Goal: Complete application form

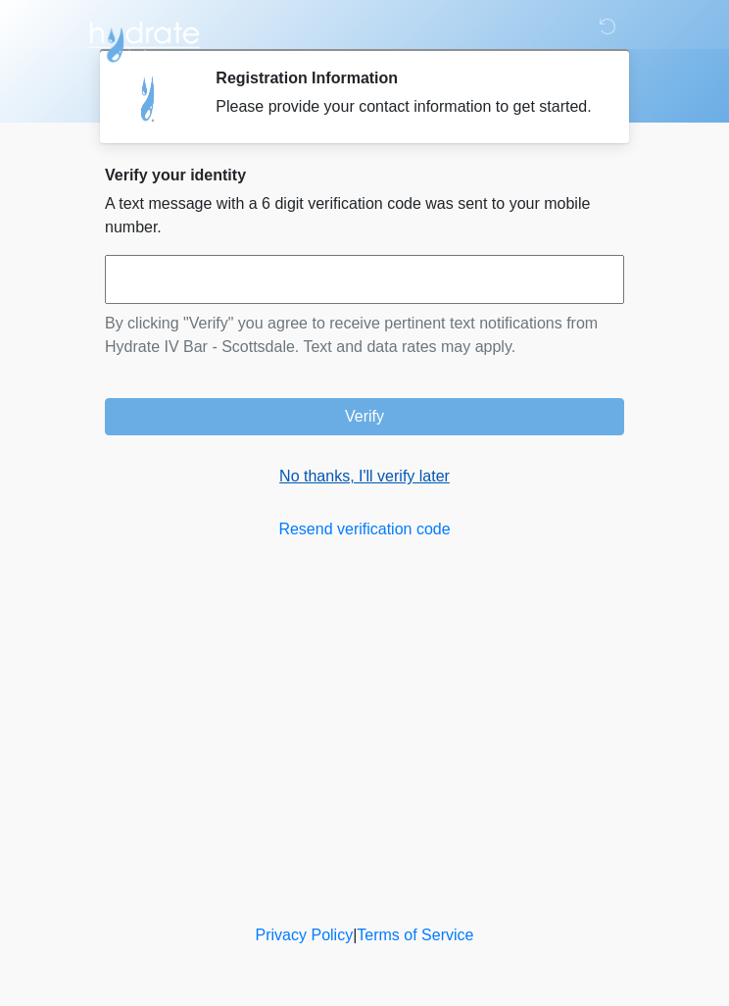
click at [390, 486] on link "No thanks, I'll verify later" at bounding box center [365, 477] width 520 height 24
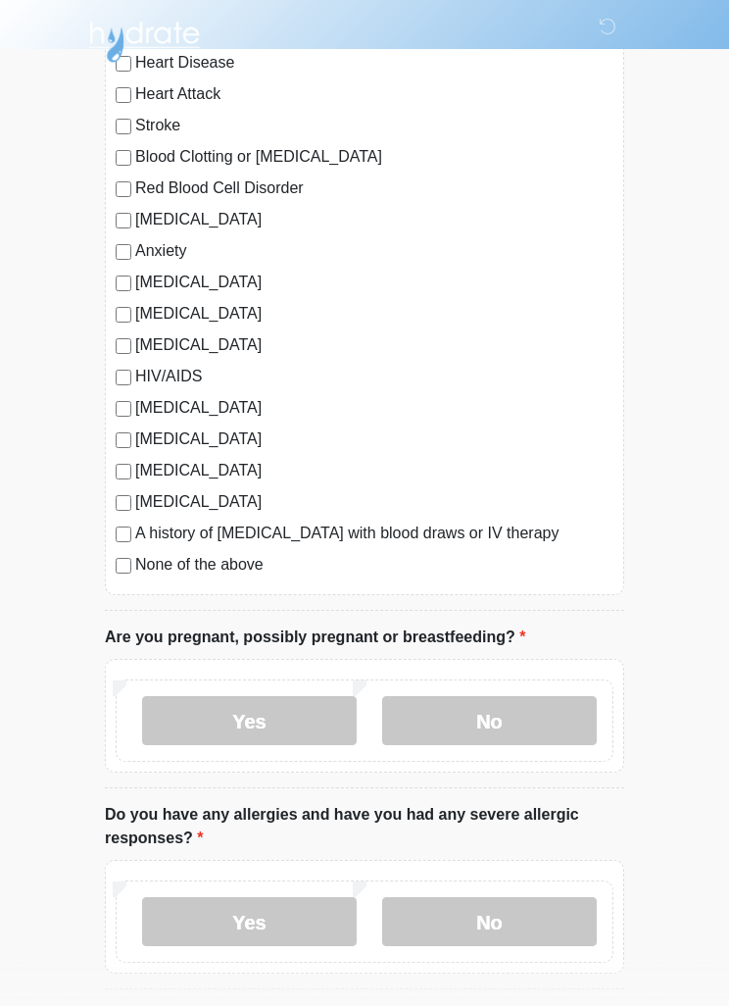
scroll to position [233, 0]
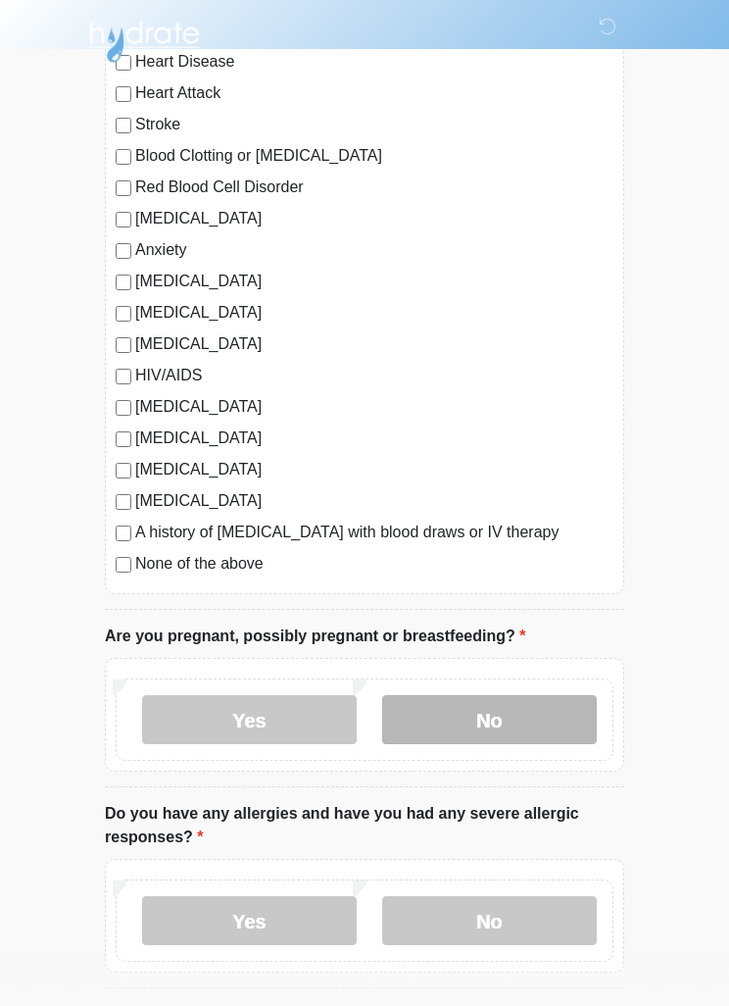
click at [532, 721] on label "No" at bounding box center [489, 719] width 215 height 49
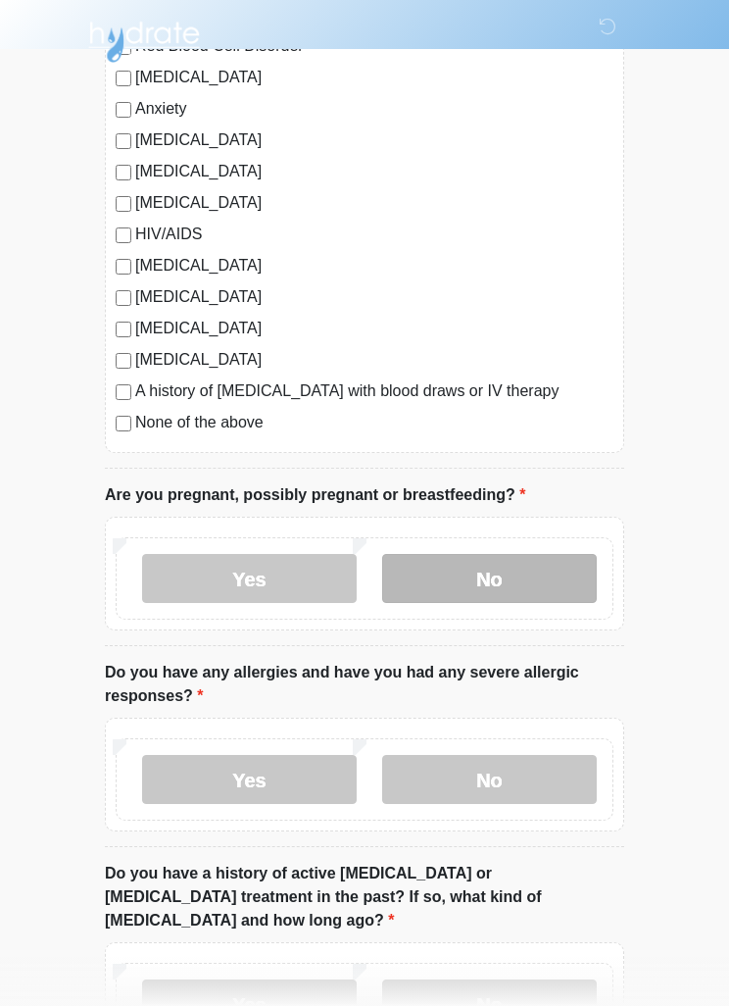
scroll to position [376, 0]
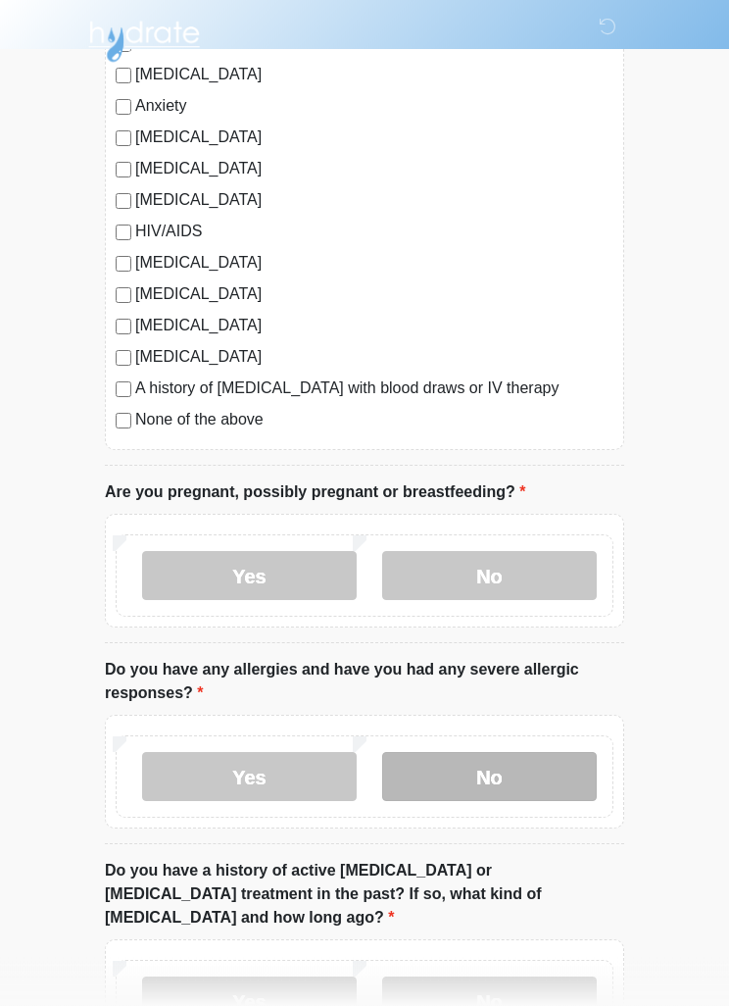
click at [524, 773] on label "No" at bounding box center [489, 777] width 215 height 49
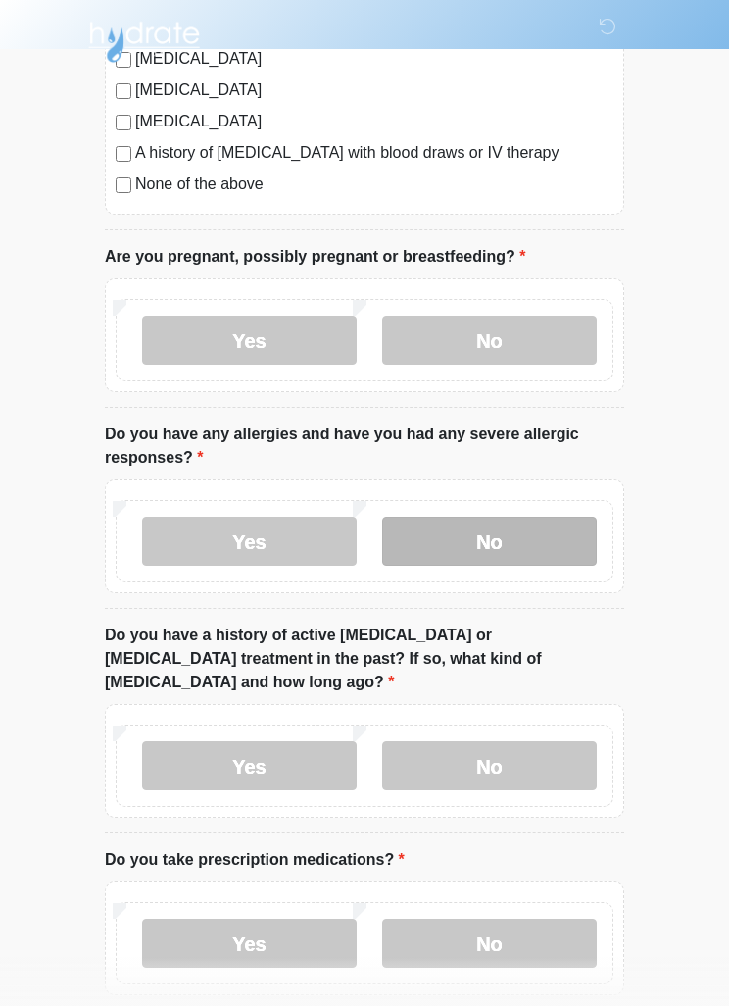
scroll to position [615, 0]
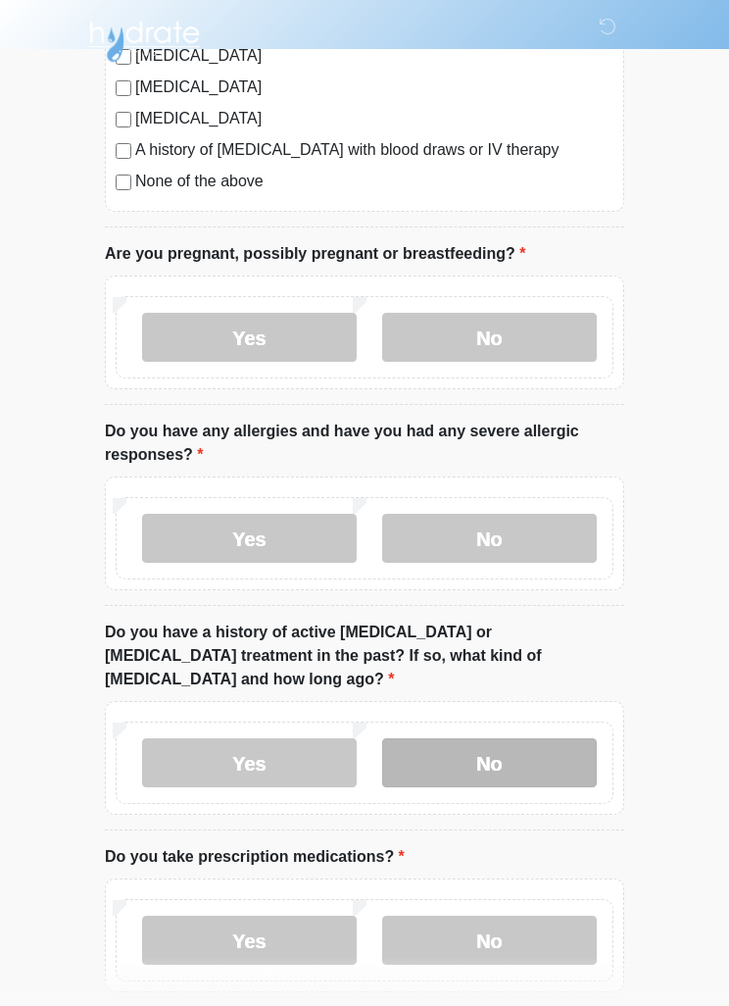
click at [520, 739] on label "No" at bounding box center [489, 763] width 215 height 49
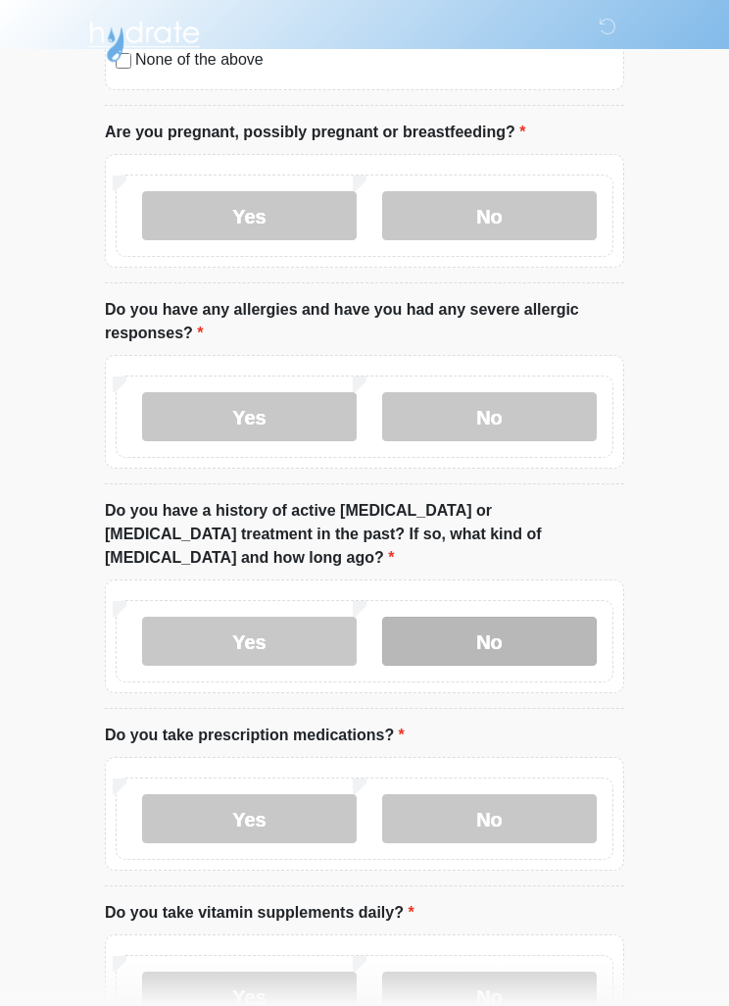
scroll to position [737, 0]
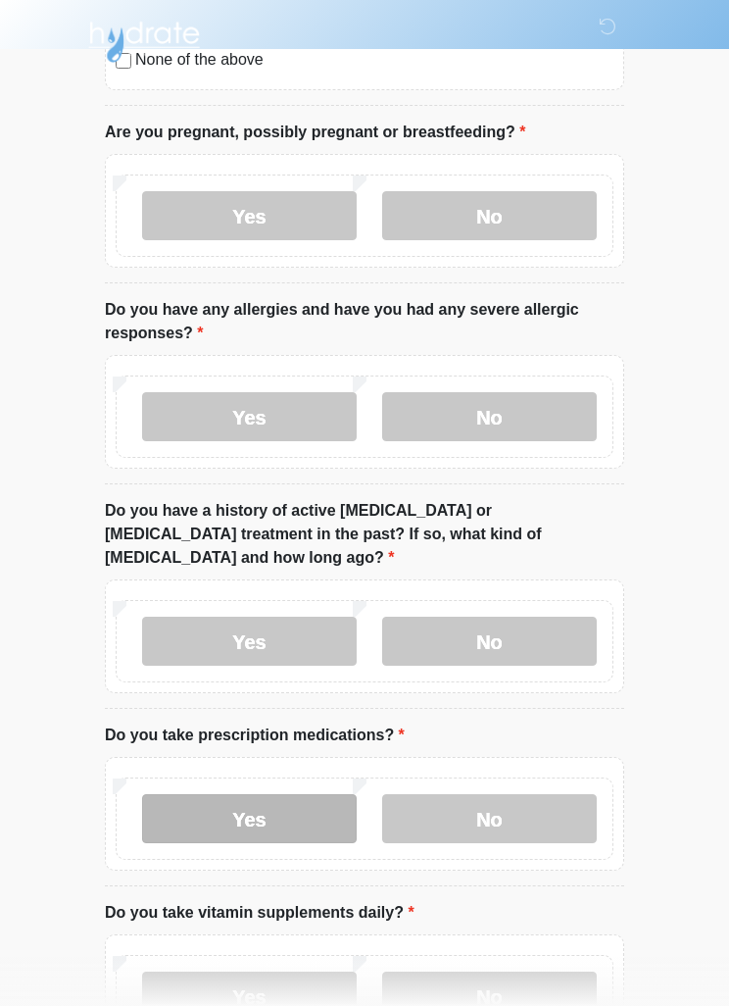
click at [157, 794] on label "Yes" at bounding box center [249, 818] width 215 height 49
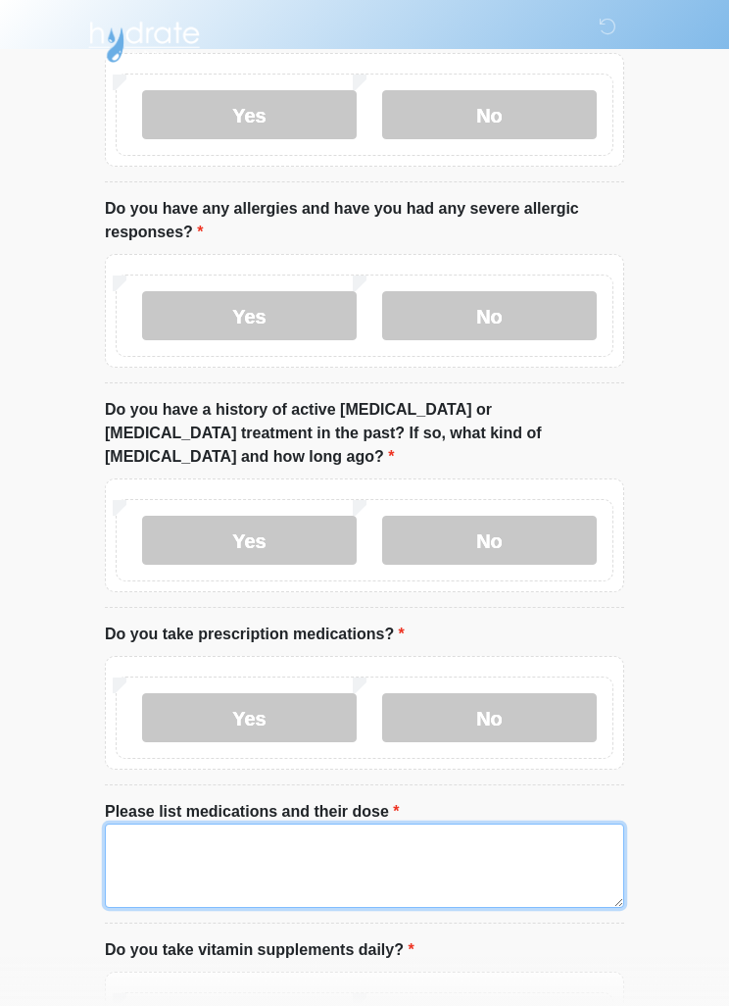
click at [129, 824] on textarea "Please list medications and their dose" at bounding box center [365, 866] width 520 height 84
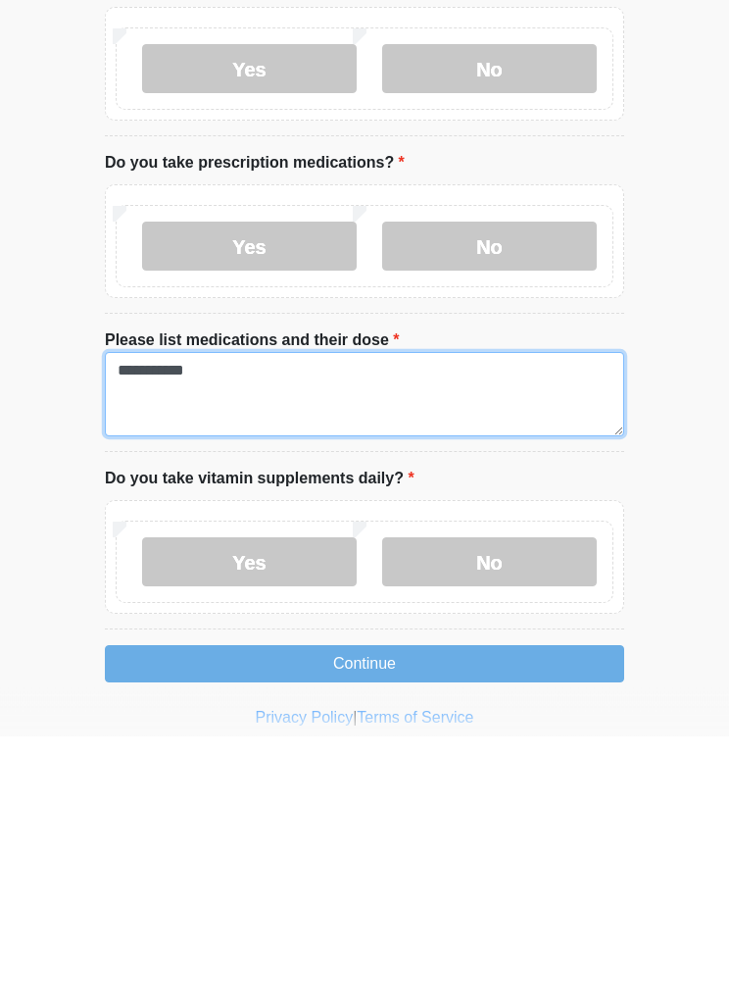
type textarea "**********"
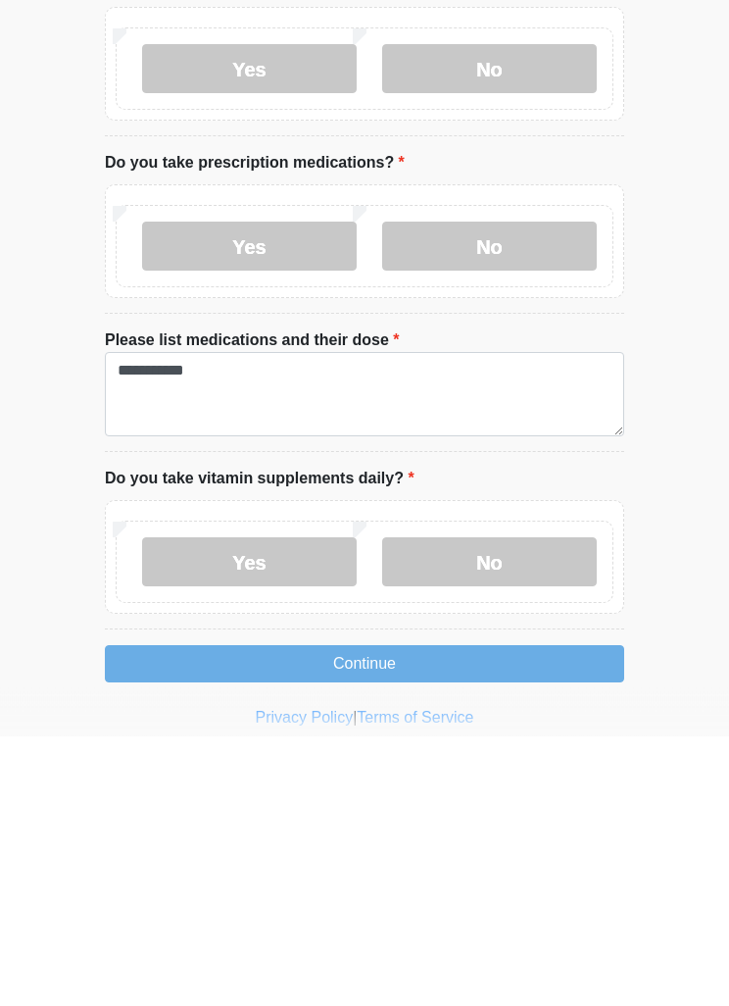
click at [146, 771] on div "Yes No" at bounding box center [365, 828] width 520 height 114
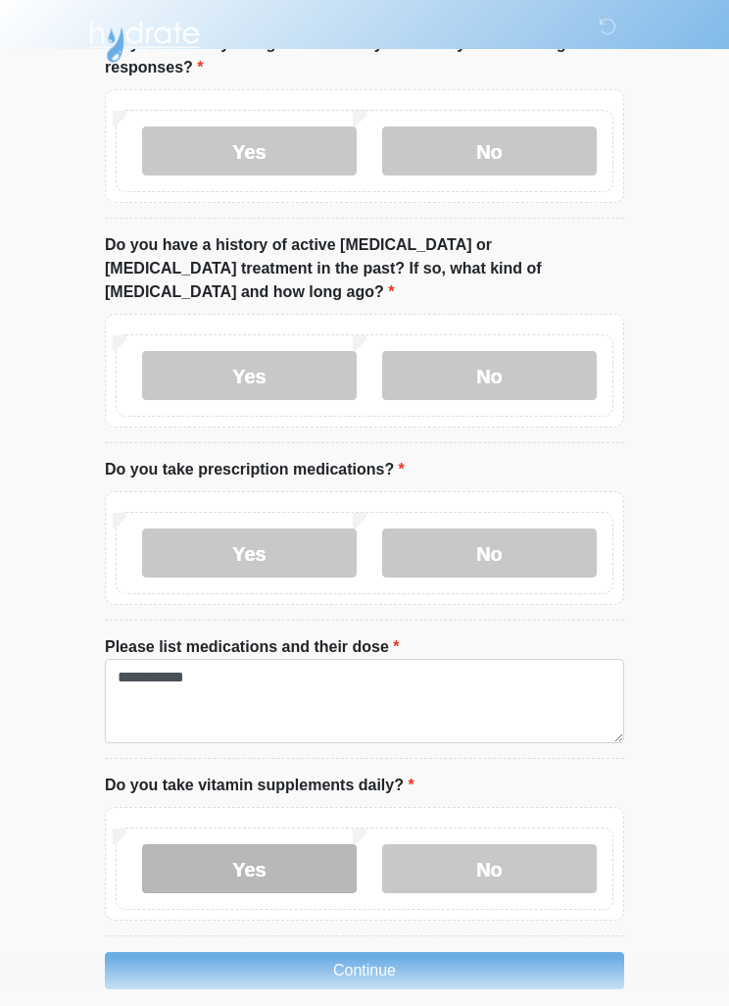
click at [178, 844] on label "Yes" at bounding box center [249, 868] width 215 height 49
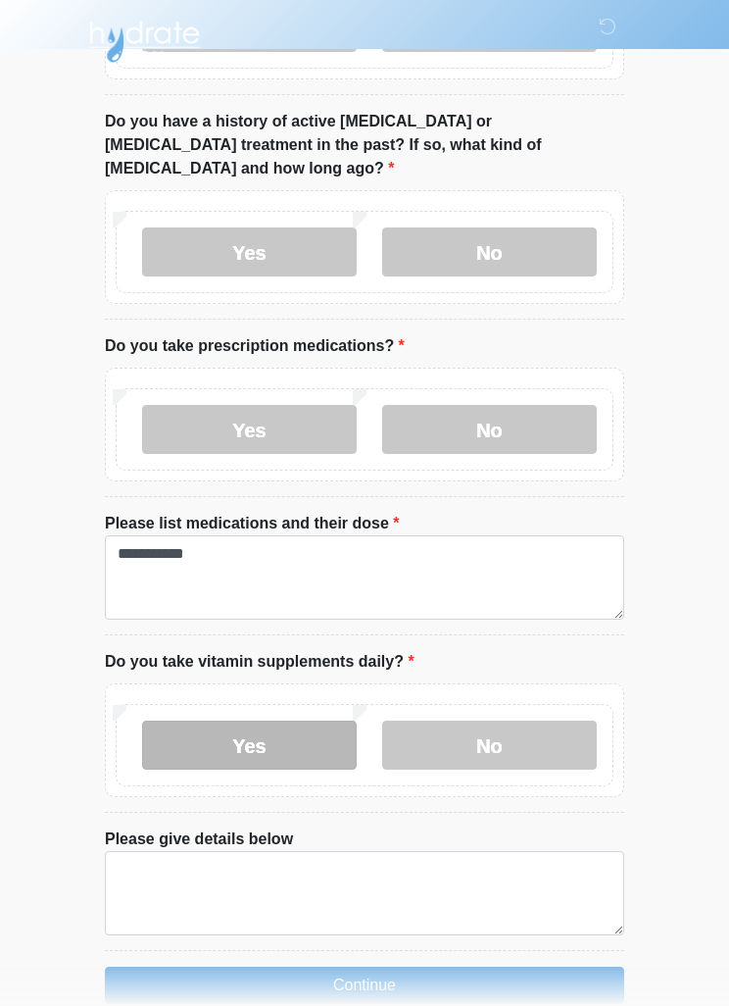
scroll to position [1140, 0]
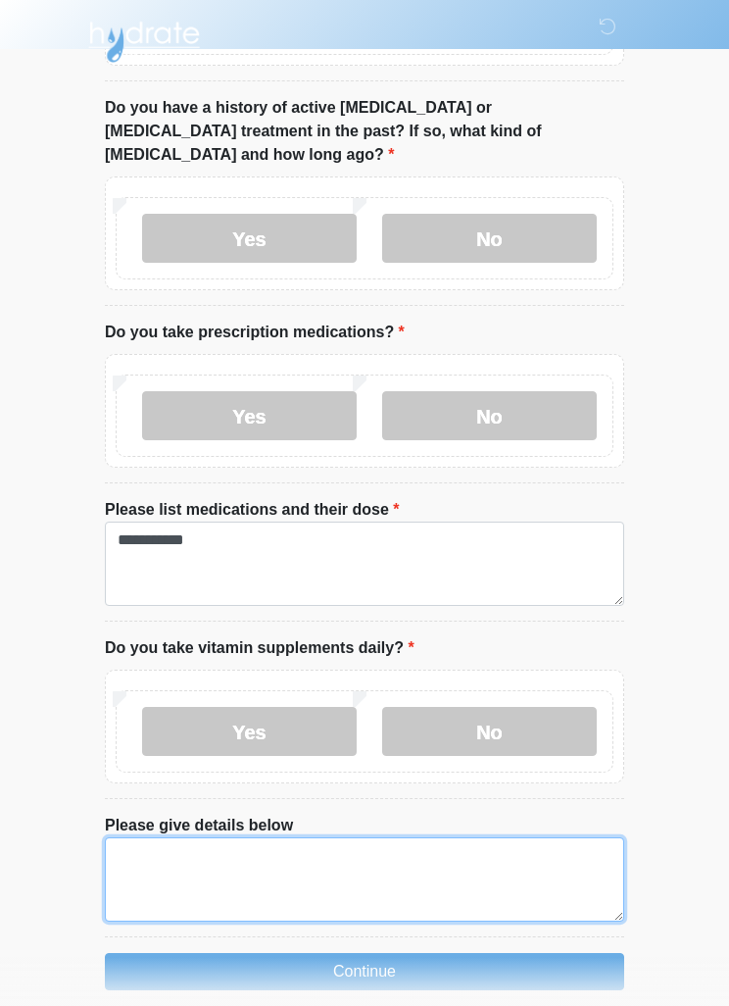
click at [118, 837] on textarea "Please give details below" at bounding box center [365, 879] width 520 height 84
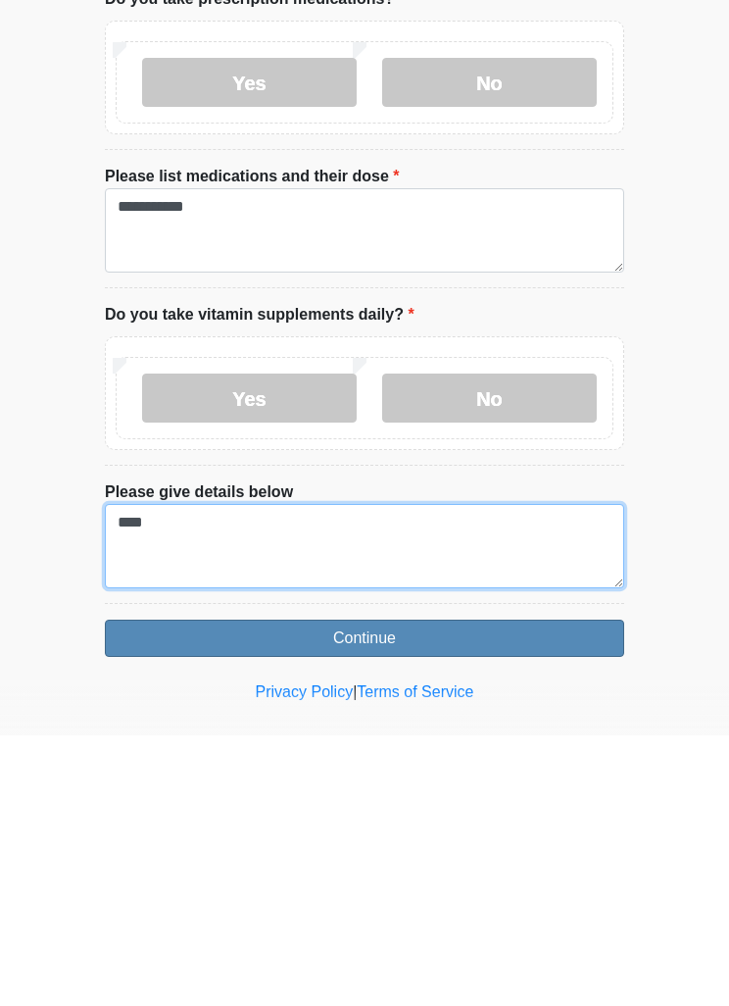
type textarea "****"
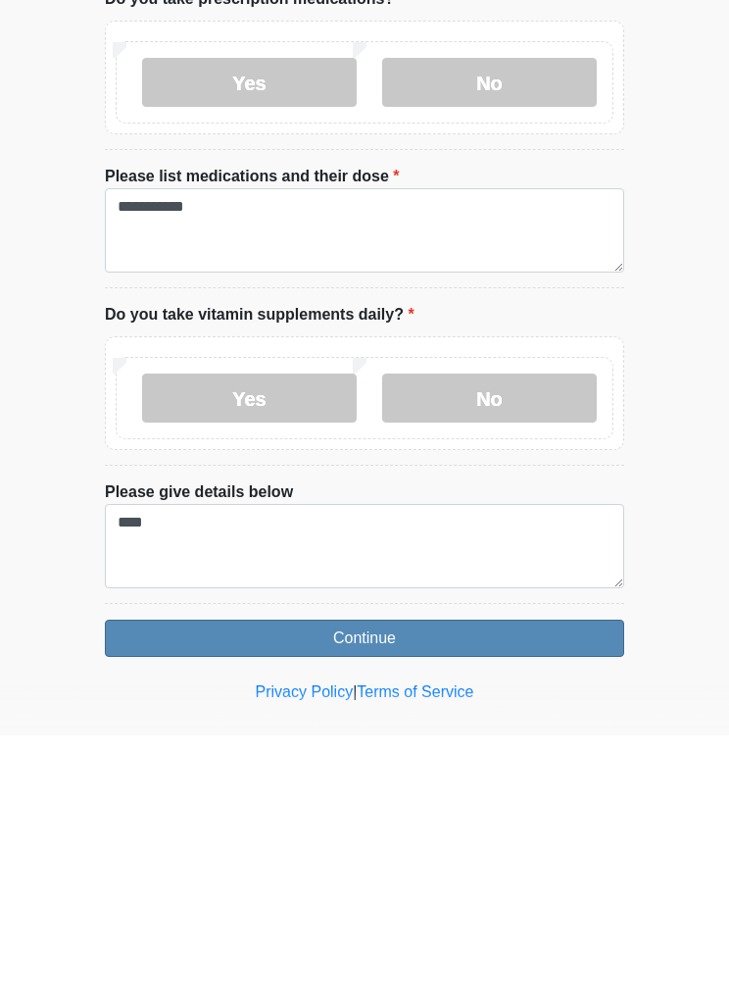
click at [153, 890] on button "Continue" at bounding box center [365, 908] width 520 height 37
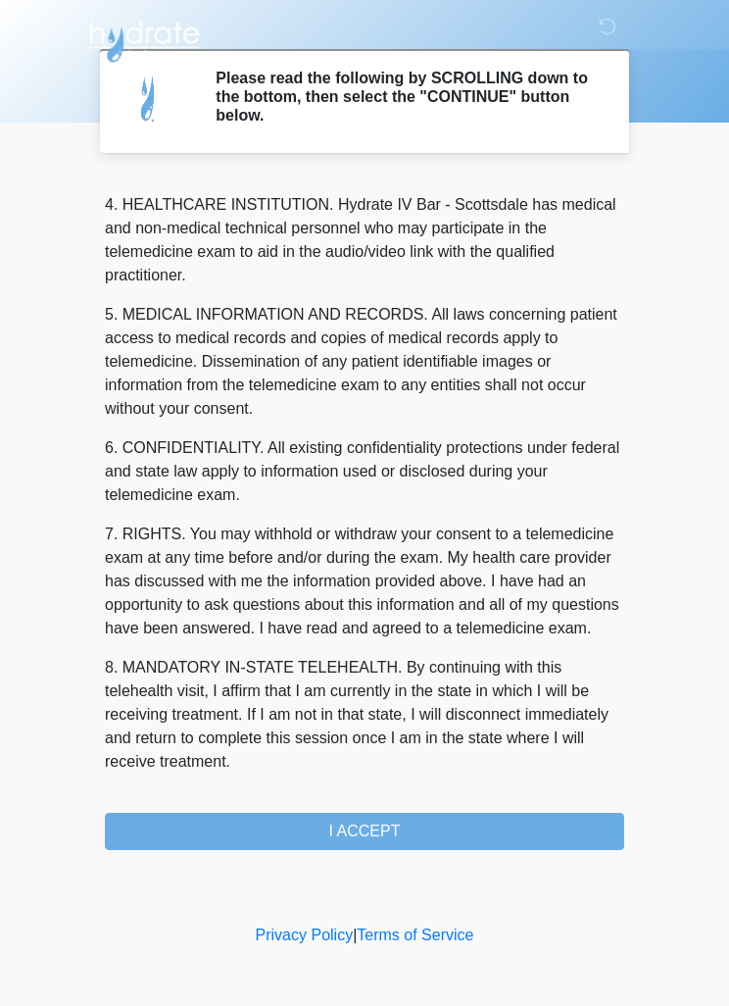
scroll to position [547, 0]
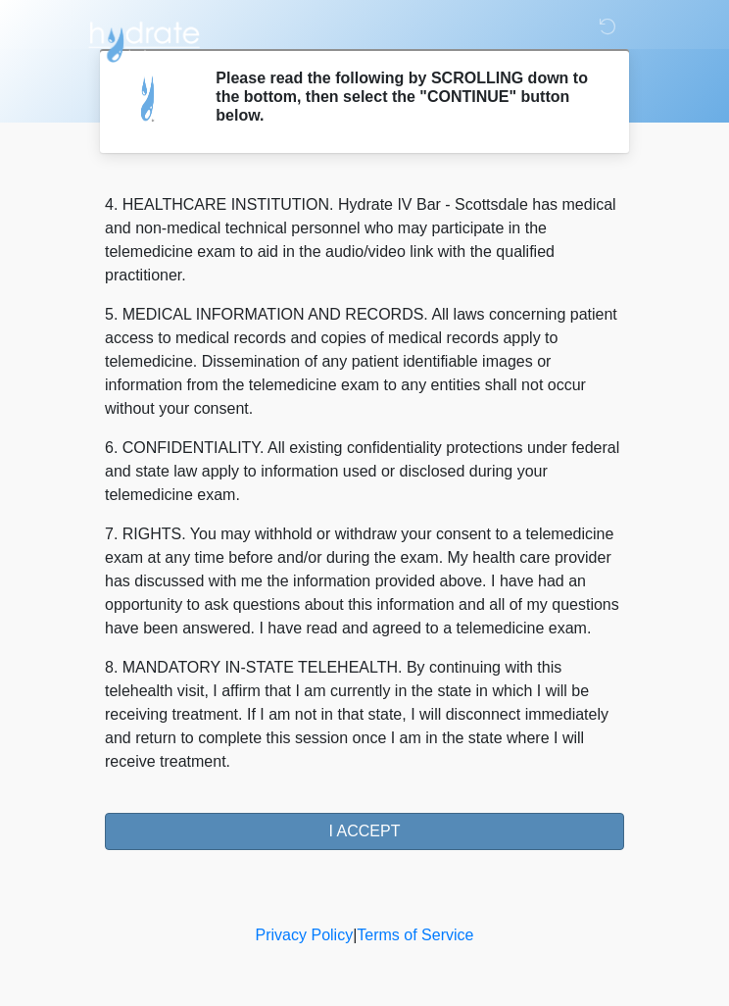
click at [486, 833] on button "I ACCEPT" at bounding box center [365, 831] width 520 height 37
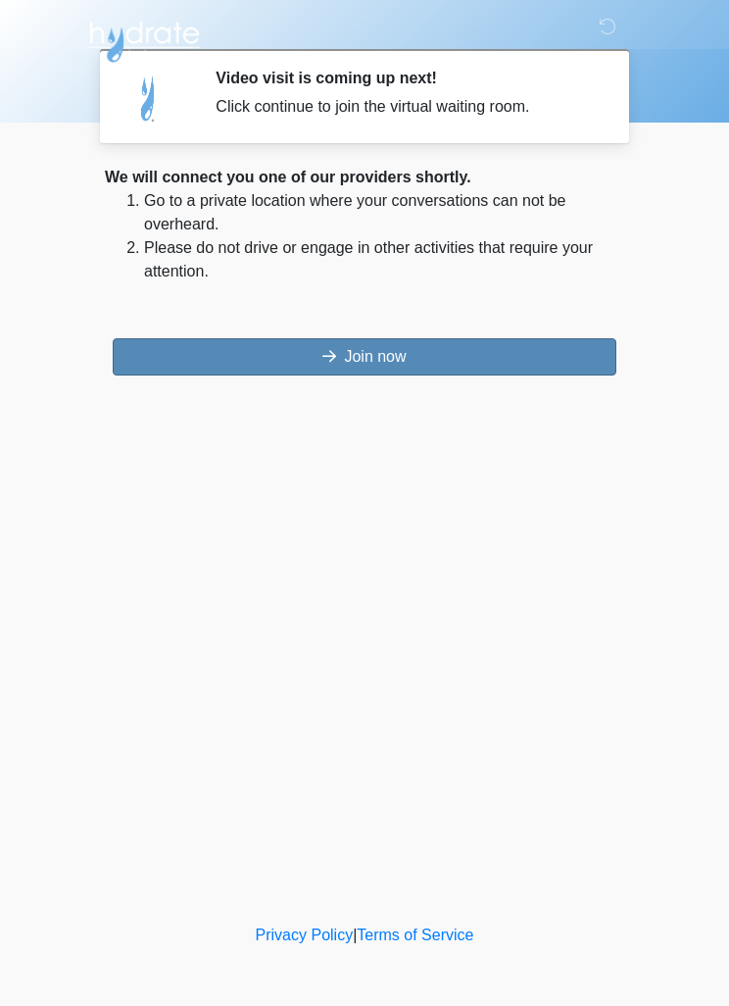
click at [374, 349] on button "Join now" at bounding box center [365, 356] width 504 height 37
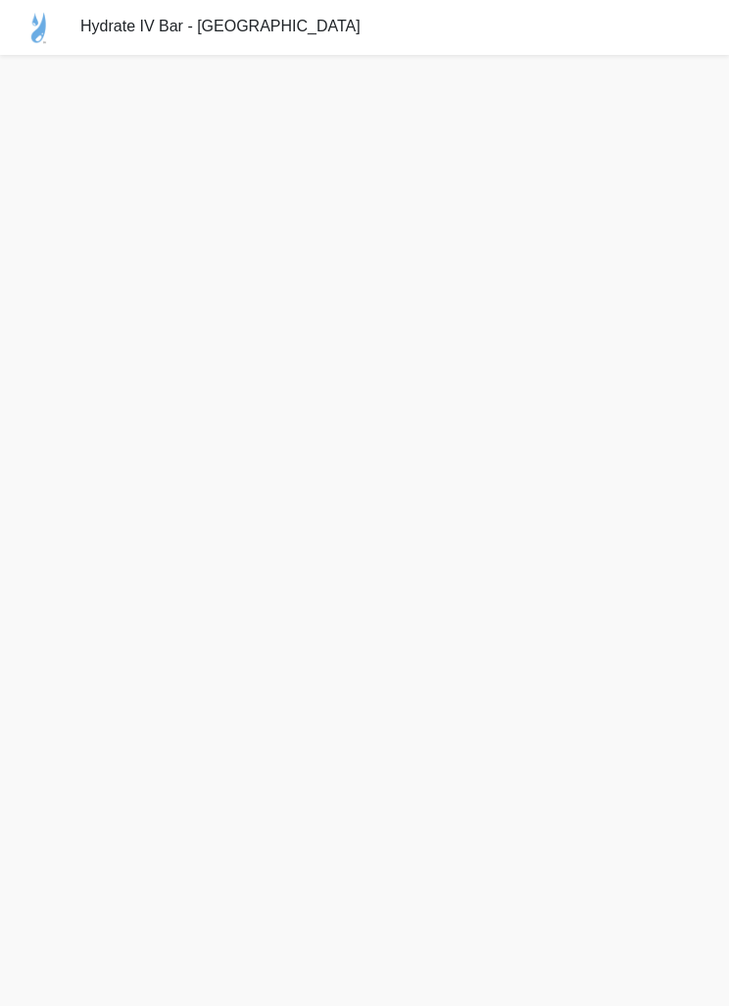
click at [34, 726] on div at bounding box center [364, 530] width 729 height 951
